Goal: Task Accomplishment & Management: Manage account settings

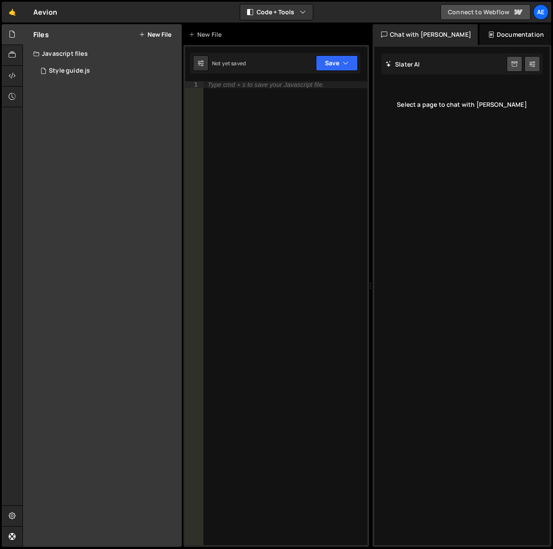
click at [502, 12] on link "Connect to Webflow" at bounding box center [485, 12] width 90 height 16
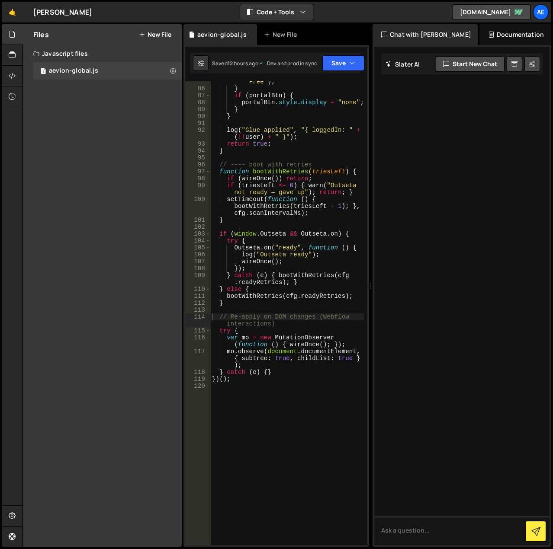
scroll to position [903, 0]
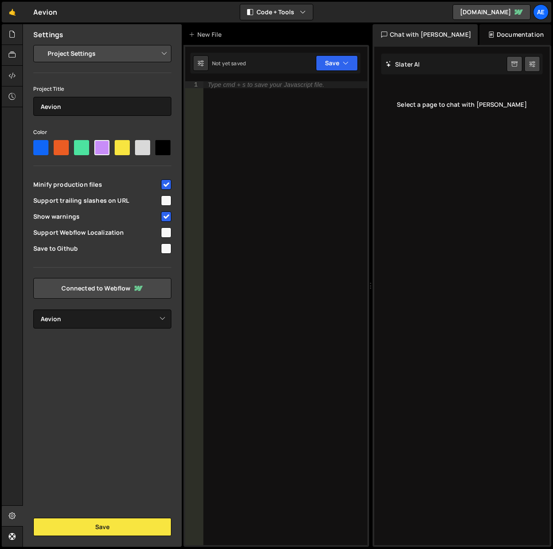
select select "68c5fbf683cf51eb4fe2b59e"
click at [342, 61] on button "Save" at bounding box center [337, 63] width 42 height 16
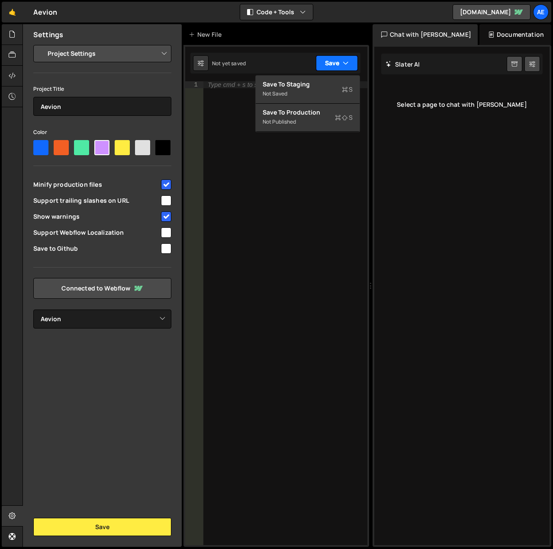
click at [342, 61] on button "Save" at bounding box center [337, 63] width 42 height 16
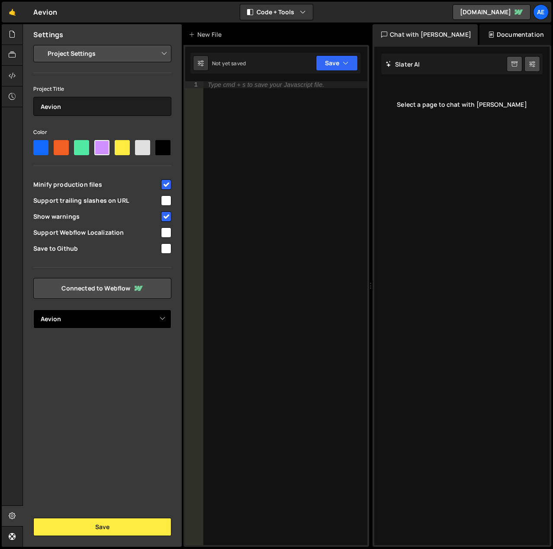
click at [158, 325] on select "Select Project Aevion Aevion.ai Aevion" at bounding box center [102, 319] width 138 height 19
click at [158, 321] on select "Select Project Aevion Aevion.ai Aevion" at bounding box center [102, 319] width 138 height 19
click at [140, 359] on div "Settings Project Settings Code Editor Settings Chat Settings Project Title Aevi…" at bounding box center [102, 285] width 159 height 523
click at [162, 316] on select "Select Project Aevion Aevion.ai Aevion" at bounding box center [102, 319] width 138 height 19
click at [135, 424] on div "Settings Project Settings Code Editor Settings Chat Settings Project Title Aevi…" at bounding box center [102, 285] width 159 height 523
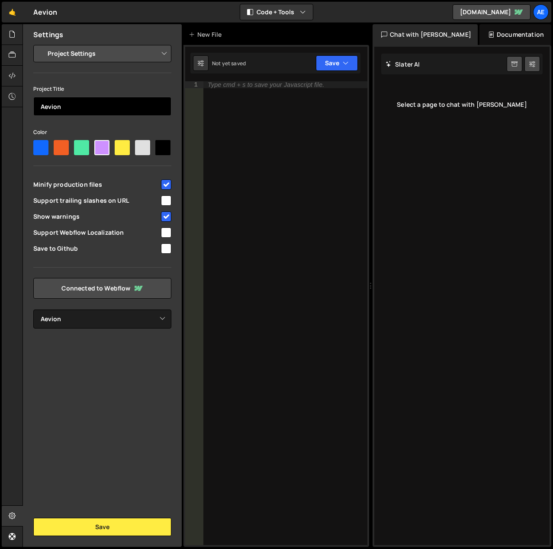
click at [95, 103] on input "Aevion" at bounding box center [102, 106] width 138 height 19
type input "[URL]"
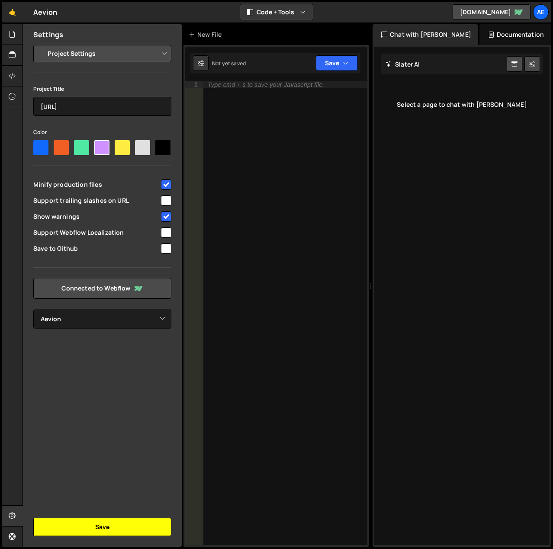
click at [120, 523] on button "Save" at bounding box center [102, 527] width 138 height 18
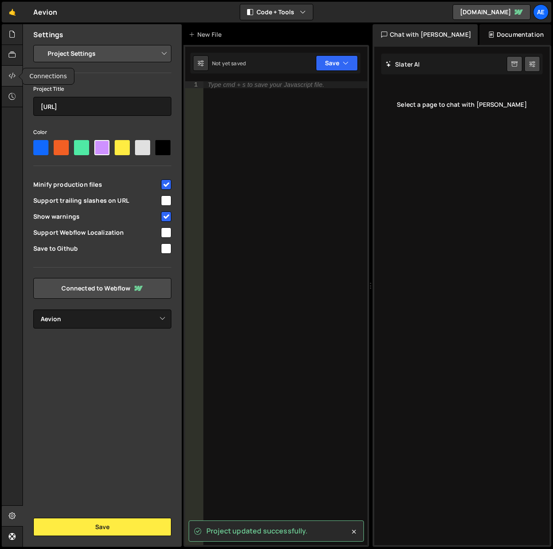
click at [14, 79] on icon at bounding box center [12, 76] width 7 height 10
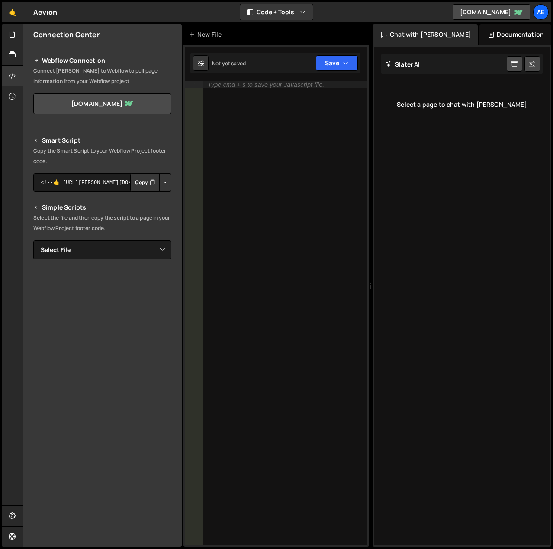
click at [481, 63] on div "Slater AI Start new chat" at bounding box center [461, 64] width 161 height 21
click at [419, 65] on h2 "Slater AI" at bounding box center [402, 64] width 35 height 8
click at [536, 67] on button at bounding box center [532, 64] width 16 height 16
select select "chat"
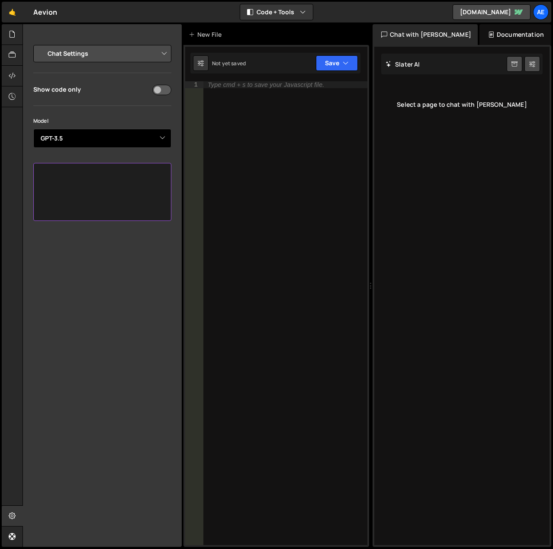
click at [154, 136] on select "Select Model GPT-3.5 GPT-4o mini GPT-4o (Pro) GPT-4.1 (Pro)" at bounding box center [102, 138] width 138 height 19
select select "gpt-4o-mini"
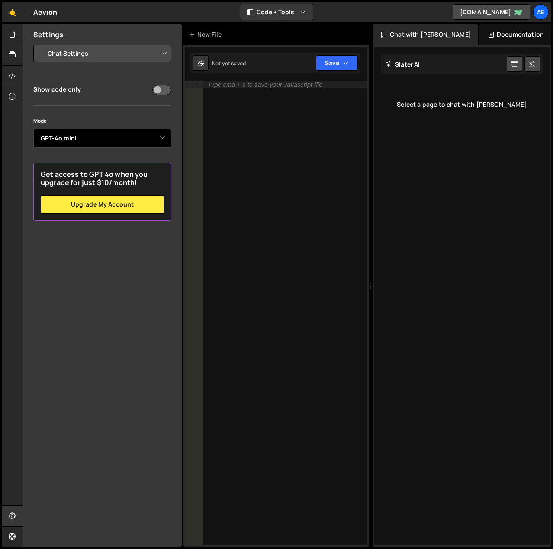
click at [33, 129] on select "Select Model GPT-3.5 GPT-4o mini GPT-4o (Pro) GPT-4.1 (Pro)" at bounding box center [102, 138] width 138 height 19
click at [163, 132] on select "Select Model GPT-3.5 GPT-4o mini GPT-4o (Pro) GPT-4.1 (Pro)" at bounding box center [102, 138] width 138 height 19
click at [453, 102] on div "Select a page to chat with Slater" at bounding box center [461, 104] width 161 height 35
click at [514, 66] on icon at bounding box center [514, 64] width 6 height 8
click at [71, 51] on select "Project Settings Code Editor Settings Chat Settings" at bounding box center [104, 53] width 127 height 19
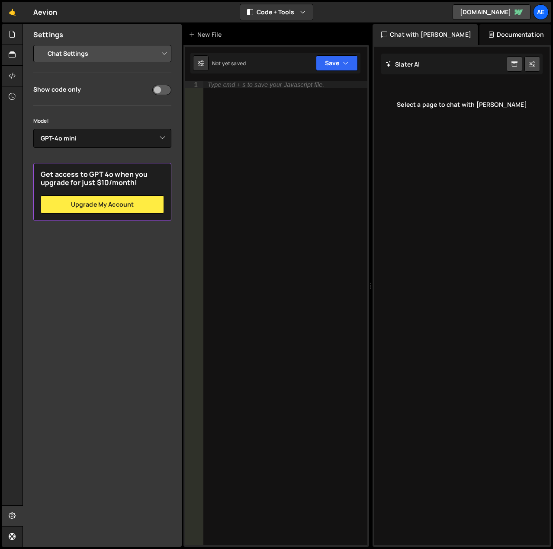
click at [71, 51] on select "Project Settings Code Editor Settings Chat Settings" at bounding box center [104, 53] width 127 height 19
click at [170, 89] on input "checkbox" at bounding box center [161, 90] width 19 height 10
checkbox input "false"
click at [6, 78] on div at bounding box center [12, 76] width 21 height 21
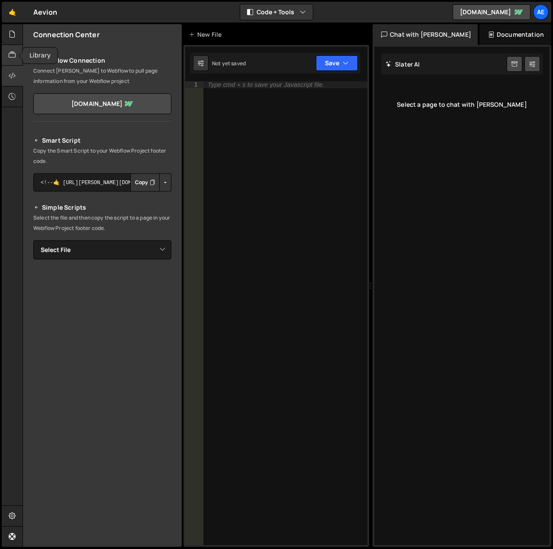
click at [8, 57] on div at bounding box center [12, 55] width 21 height 21
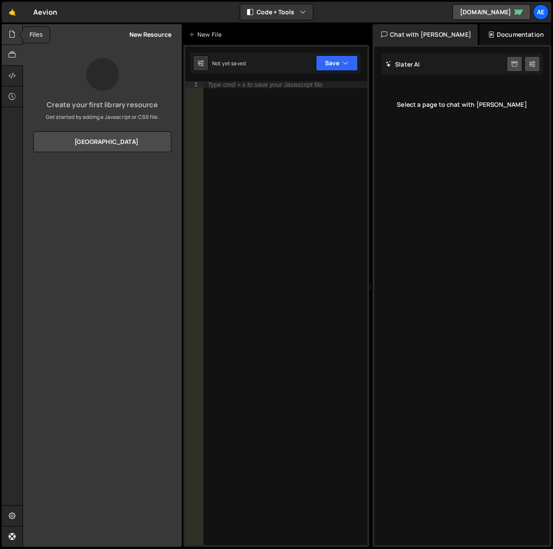
click at [10, 33] on icon at bounding box center [12, 34] width 7 height 10
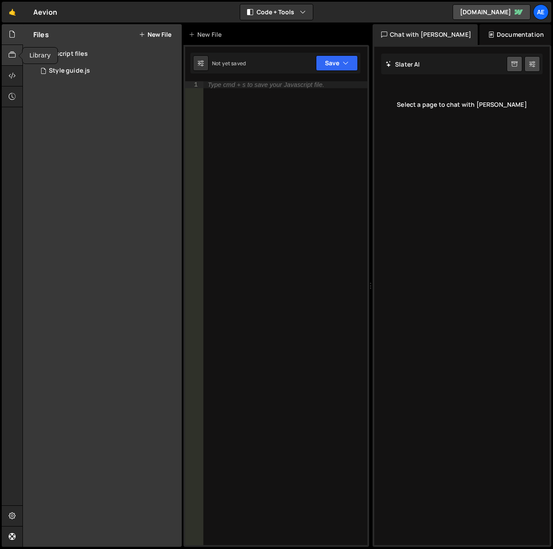
click at [15, 58] on icon at bounding box center [12, 55] width 7 height 10
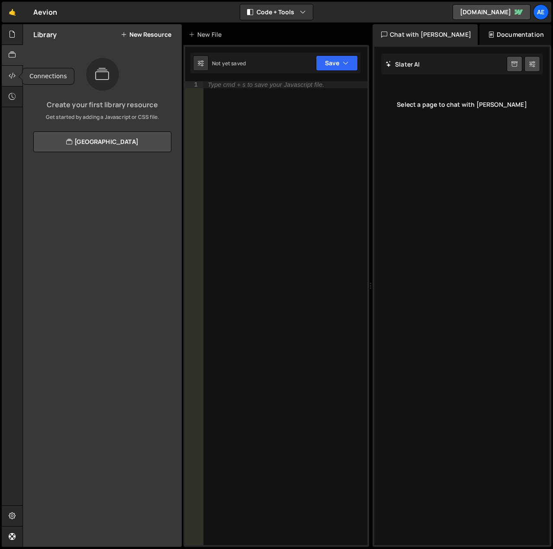
click at [15, 79] on icon at bounding box center [12, 76] width 7 height 10
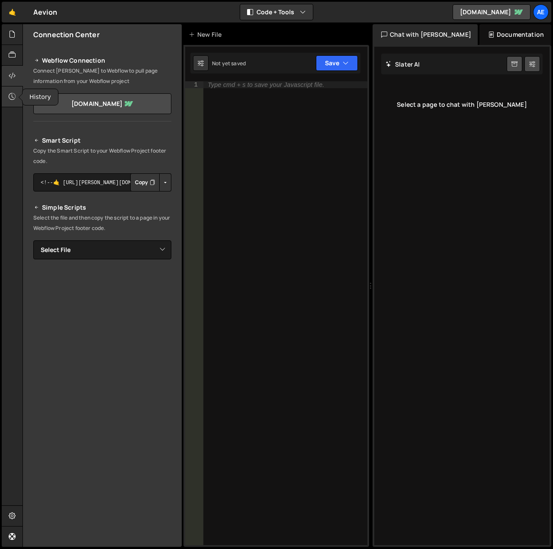
click at [14, 96] on icon at bounding box center [12, 97] width 7 height 10
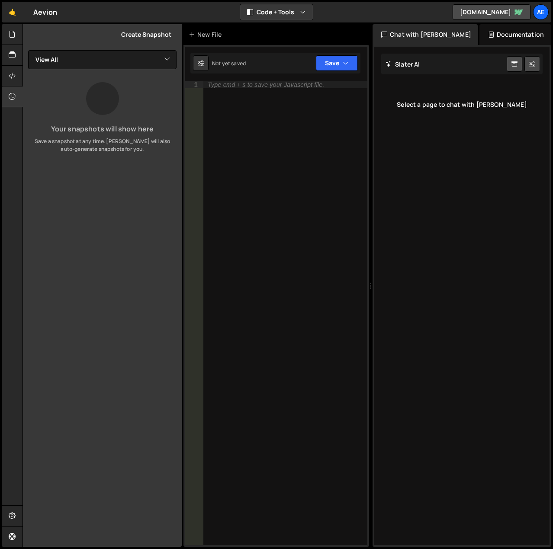
click at [419, 62] on h2 "Slater AI" at bounding box center [402, 64] width 35 height 8
click at [509, 41] on div "Documentation" at bounding box center [515, 34] width 72 height 21
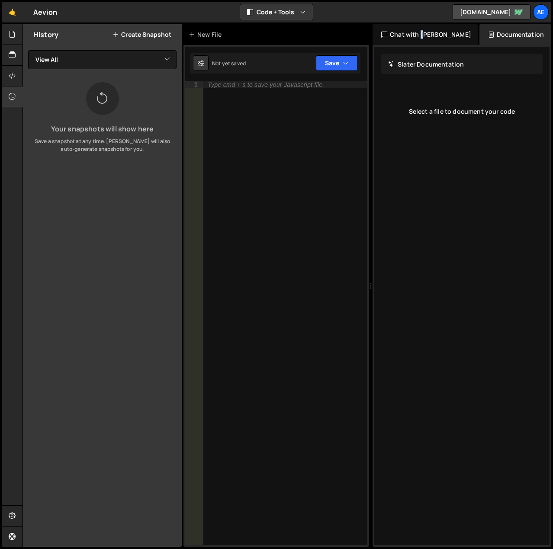
click at [418, 36] on div "Chat with Slater AI" at bounding box center [424, 34] width 105 height 21
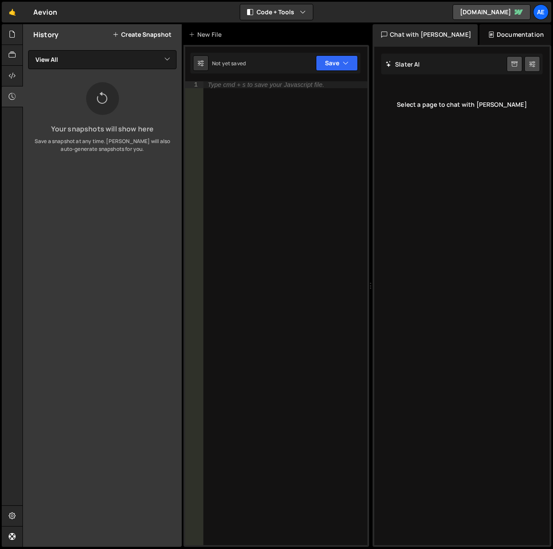
click at [224, 88] on div "Type cmd + s to save your Javascript file." at bounding box center [285, 320] width 164 height 478
click at [203, 64] on icon at bounding box center [201, 63] width 6 height 9
select select "editor"
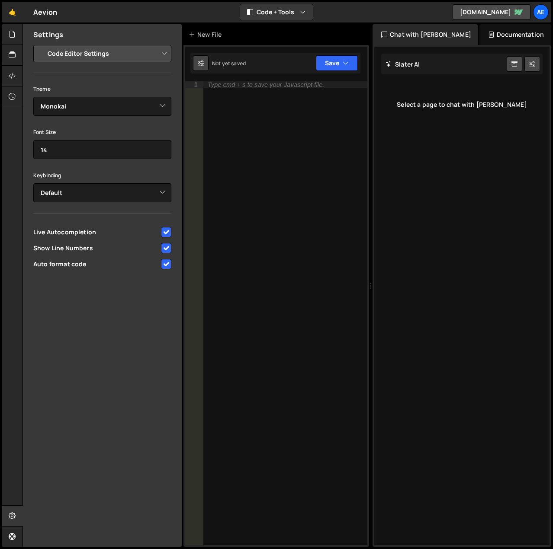
click at [203, 64] on icon at bounding box center [201, 63] width 6 height 9
click at [295, 16] on button "Code + Tools" at bounding box center [276, 12] width 73 height 16
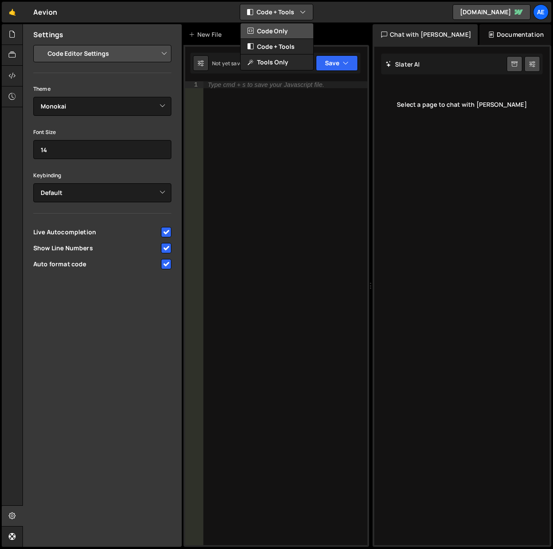
click at [288, 32] on button "Code Only" at bounding box center [277, 31] width 73 height 16
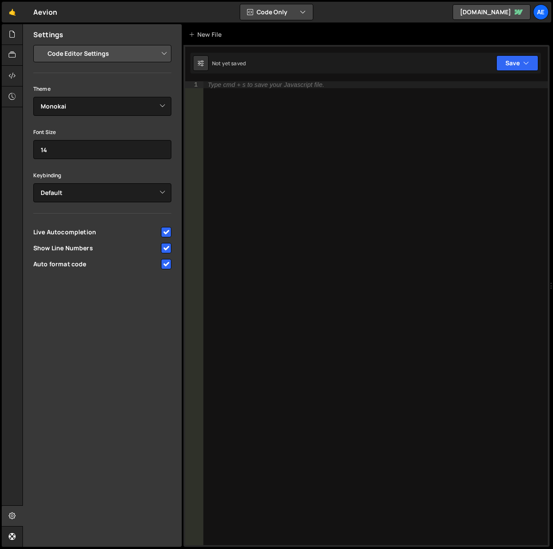
click at [299, 13] on button "Code Only" at bounding box center [276, 12] width 73 height 16
click at [293, 42] on button "Code + Tools" at bounding box center [277, 47] width 73 height 16
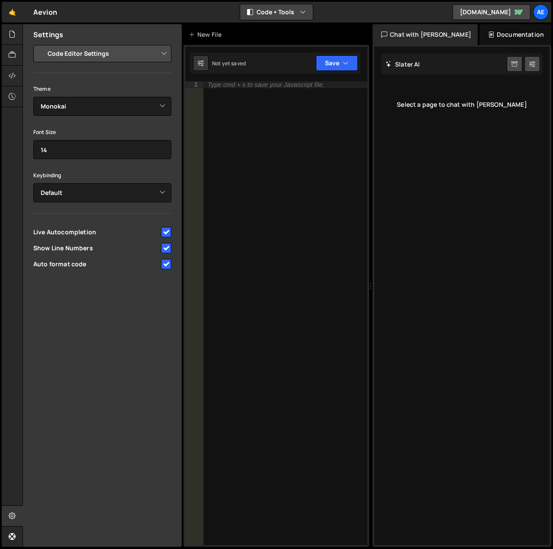
click at [297, 15] on button "Code + Tools" at bounding box center [276, 12] width 73 height 16
click at [292, 62] on button "Tools Only" at bounding box center [277, 63] width 73 height 16
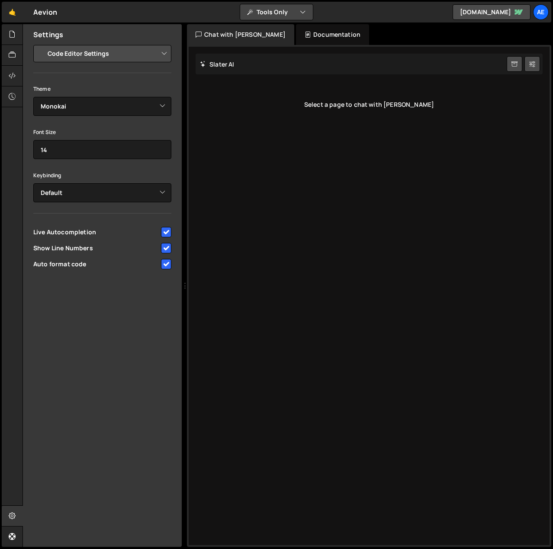
click at [293, 13] on button "Tools Only" at bounding box center [276, 12] width 73 height 16
click at [296, 43] on button "Code + Tools" at bounding box center [277, 47] width 73 height 16
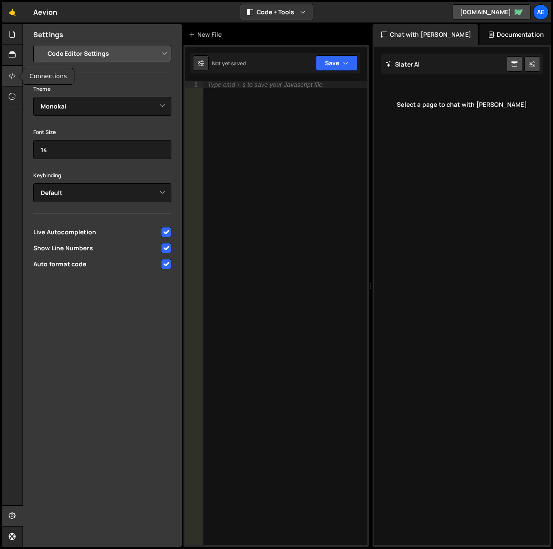
click at [11, 77] on icon at bounding box center [12, 76] width 7 height 10
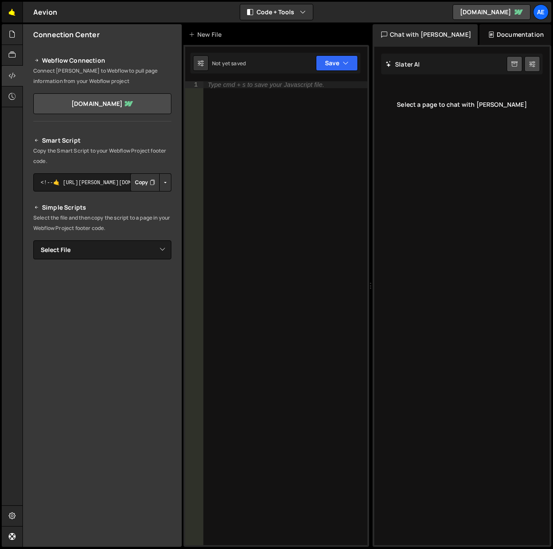
click at [14, 14] on link "🤙" at bounding box center [12, 12] width 21 height 21
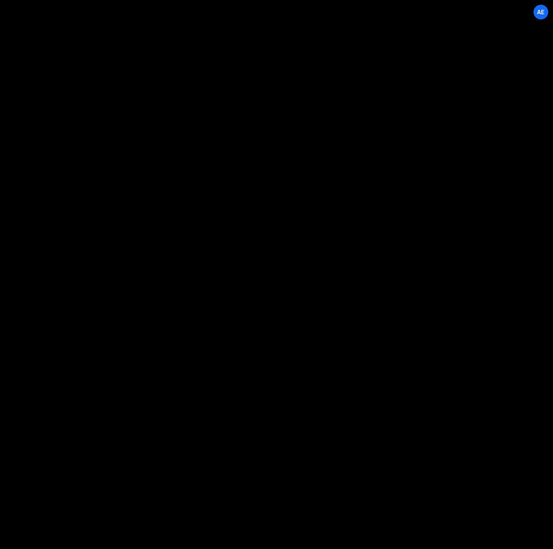
select select "68c5fbf683cf51eb4fe2b59e"
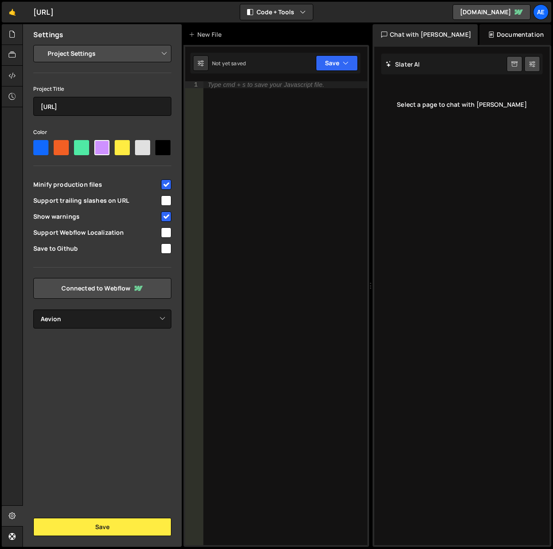
click at [443, 97] on div "Select a page to chat with [PERSON_NAME]" at bounding box center [461, 104] width 161 height 35
click at [443, 106] on div "Select a page to chat with [PERSON_NAME]" at bounding box center [461, 104] width 161 height 35
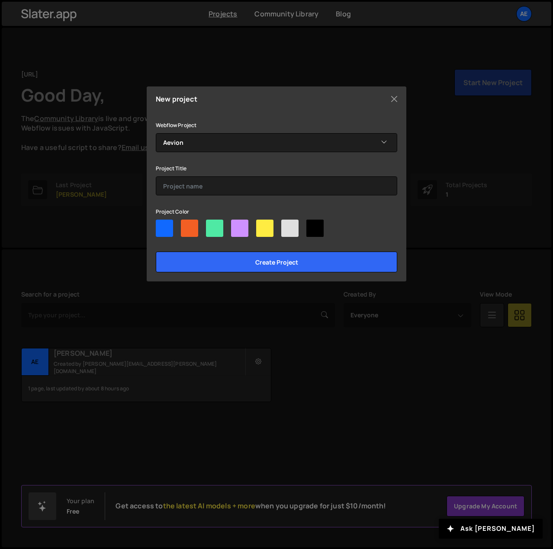
select select "68c4f2c265eb10a4056249ed"
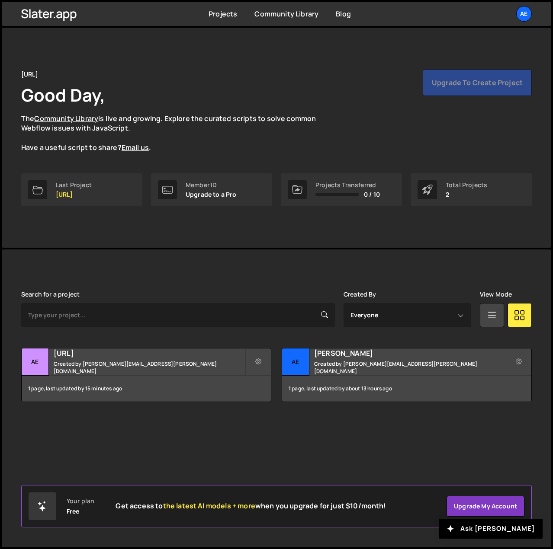
click at [452, 92] on div "Upgrade to create project" at bounding box center [477, 82] width 109 height 27
